Goal: Task Accomplishment & Management: Manage account settings

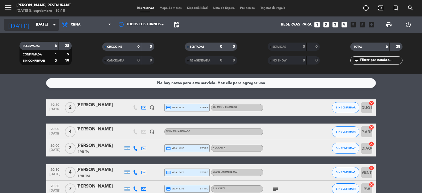
click at [41, 22] on input "[DATE]" at bounding box center [59, 25] width 52 height 10
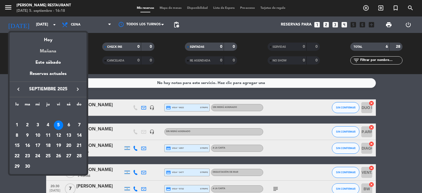
click at [50, 52] on div "Mañana" at bounding box center [48, 49] width 77 height 11
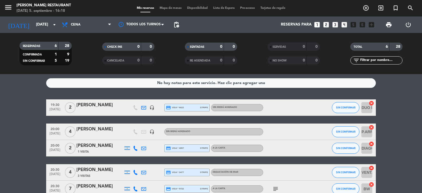
type input "[DATE]"
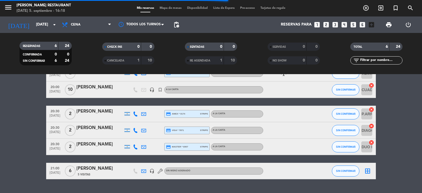
scroll to position [48, 0]
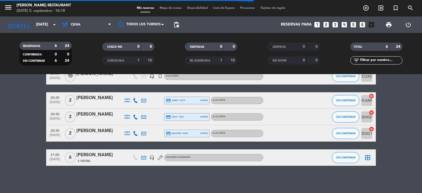
click at [370, 156] on icon "border_all" at bounding box center [367, 157] width 7 height 7
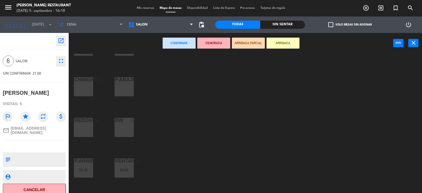
scroll to position [27, 0]
click at [127, 128] on div "BW 8" at bounding box center [124, 127] width 19 height 19
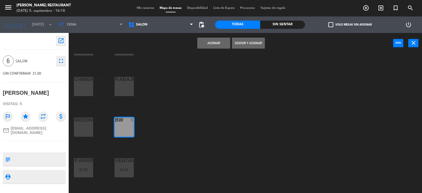
click at [214, 44] on button "Asignar" at bounding box center [213, 43] width 33 height 11
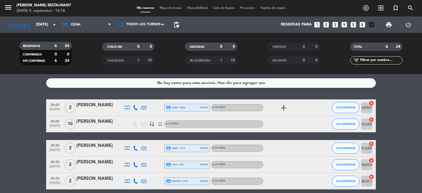
click at [54, 110] on span "[DATE]" at bounding box center [55, 111] width 14 height 6
click at [19, 119] on bookings-row "20:00 [DATE] Creada: [DATE] 2 [PERSON_NAME] credit_card amex * 0688 stripe A LA…" at bounding box center [211, 156] width 422 height 114
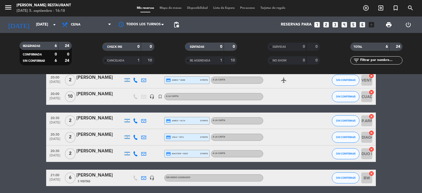
click at [54, 123] on span "[DATE]" at bounding box center [55, 124] width 14 height 6
click at [55, 138] on span "[DATE]" at bounding box center [55, 140] width 14 height 6
click at [55, 156] on span "[DATE]" at bounding box center [55, 157] width 14 height 6
click at [33, 160] on bookings-row "20:00 [DATE] 2 [PERSON_NAME] credit_card amex * 0688 stripe A LA CARTA airplane…" at bounding box center [211, 129] width 422 height 114
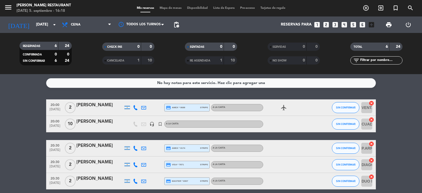
click at [137, 107] on icon at bounding box center [135, 107] width 5 height 5
click at [128, 98] on span "Copiar" at bounding box center [132, 99] width 12 height 6
click at [135, 149] on icon at bounding box center [135, 148] width 5 height 5
click at [126, 139] on span "Copiar" at bounding box center [132, 139] width 12 height 6
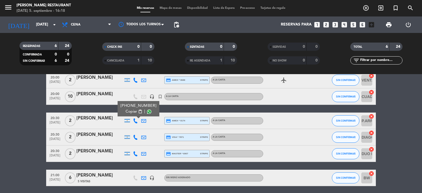
click at [136, 138] on icon at bounding box center [135, 137] width 5 height 5
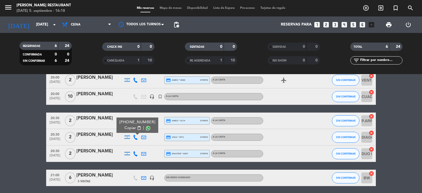
click at [131, 129] on span "Copiar" at bounding box center [130, 128] width 12 height 6
click at [135, 153] on icon at bounding box center [135, 153] width 5 height 5
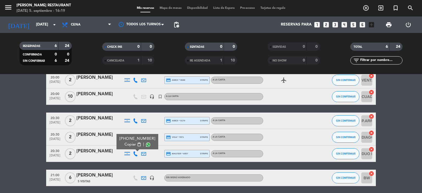
click at [129, 144] on span "Copiar" at bounding box center [130, 145] width 12 height 6
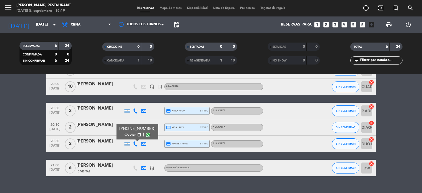
scroll to position [48, 0]
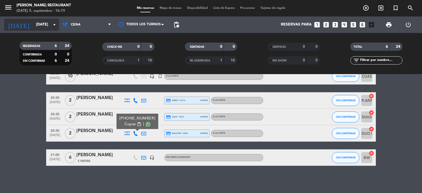
click at [36, 28] on input "[DATE]" at bounding box center [59, 25] width 52 height 10
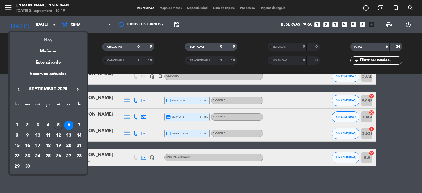
click at [48, 38] on div "Hoy" at bounding box center [48, 37] width 77 height 11
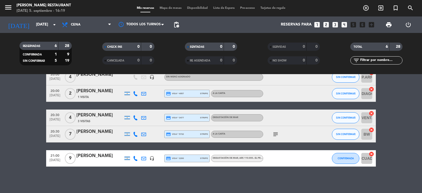
scroll to position [55, 0]
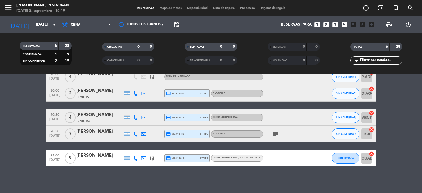
click at [135, 134] on icon at bounding box center [135, 134] width 5 height 5
click at [129, 126] on span "Copiar" at bounding box center [130, 125] width 12 height 6
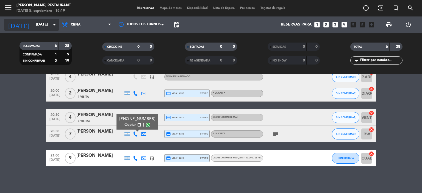
click at [39, 21] on input "[DATE]" at bounding box center [59, 25] width 52 height 10
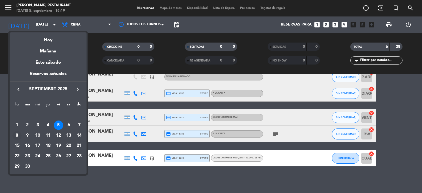
click at [16, 137] on div "8" at bounding box center [16, 135] width 9 height 9
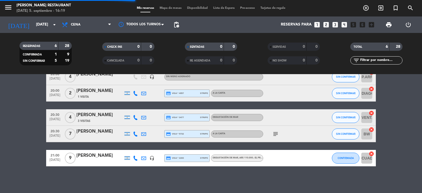
scroll to position [0, 0]
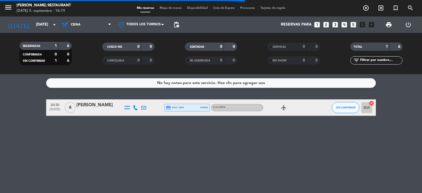
click at [135, 108] on icon at bounding box center [135, 107] width 5 height 5
click at [130, 98] on span "Copiar" at bounding box center [132, 99] width 12 height 6
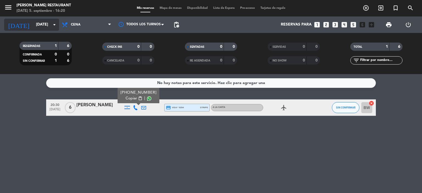
click at [36, 24] on input "[DATE]" at bounding box center [59, 25] width 52 height 10
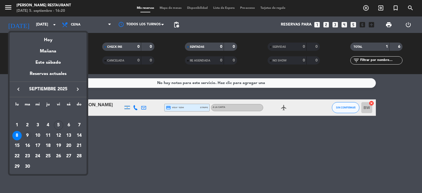
click at [26, 134] on div "9" at bounding box center [27, 135] width 9 height 9
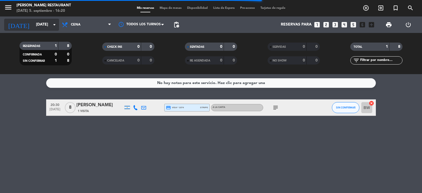
click at [36, 27] on input "[DATE]" at bounding box center [59, 25] width 52 height 10
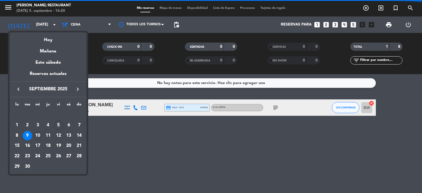
click at [39, 136] on div "10" at bounding box center [37, 135] width 9 height 9
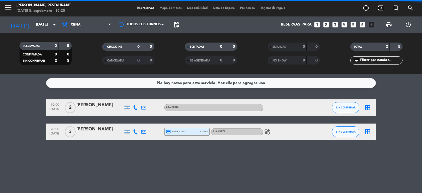
click at [134, 132] on icon at bounding box center [135, 131] width 5 height 5
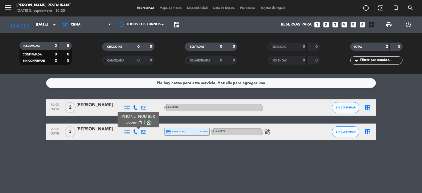
click at [142, 160] on div "No hay notas para este servicio. Haz clic para agregar una 19:00 [DATE] 2 [PERS…" at bounding box center [211, 133] width 422 height 119
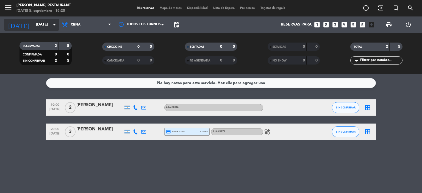
click at [41, 25] on input "[DATE]" at bounding box center [59, 25] width 52 height 10
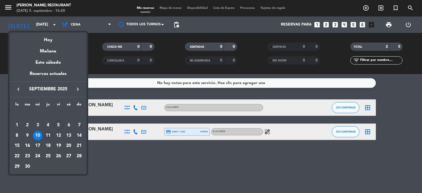
click at [49, 134] on div "11" at bounding box center [47, 135] width 9 height 9
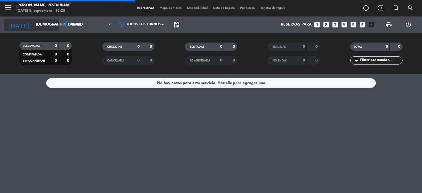
click at [46, 28] on input "[DEMOGRAPHIC_DATA][DATE]" at bounding box center [59, 25] width 52 height 10
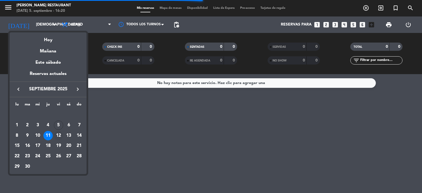
click at [59, 135] on div "12" at bounding box center [58, 135] width 9 height 9
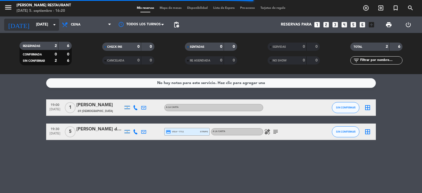
click at [38, 24] on input "[DATE]" at bounding box center [59, 25] width 52 height 10
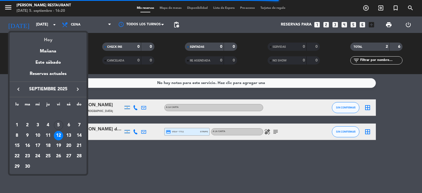
click at [46, 42] on div "Hoy" at bounding box center [48, 37] width 77 height 11
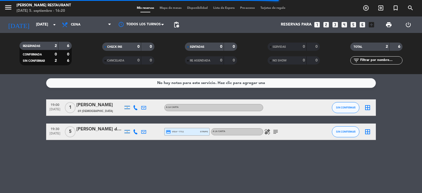
type input "[DATE]"
